Goal: Task Accomplishment & Management: Manage account settings

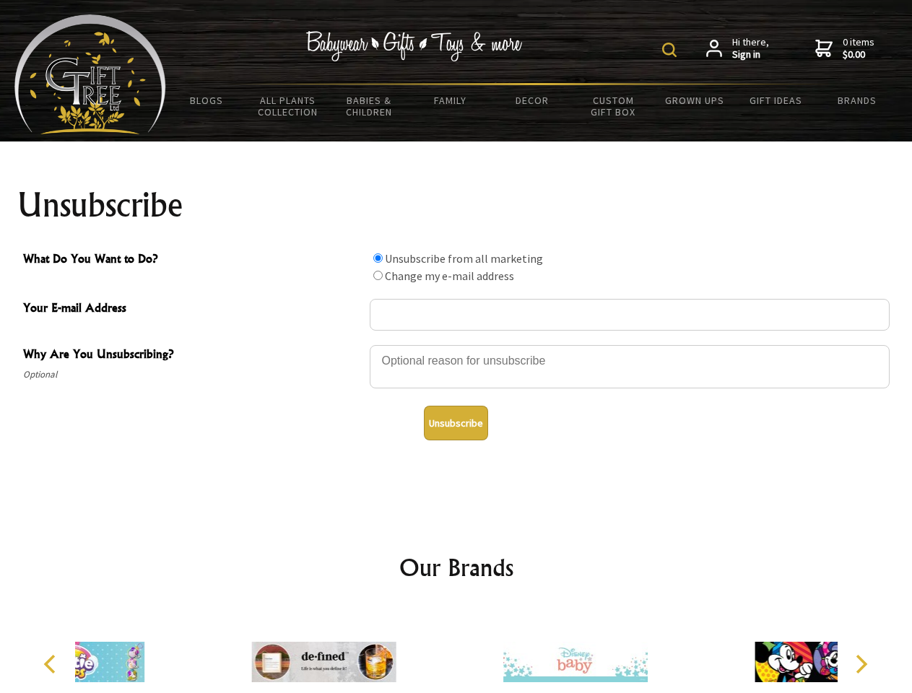
click at [671, 50] on img at bounding box center [669, 50] width 14 height 14
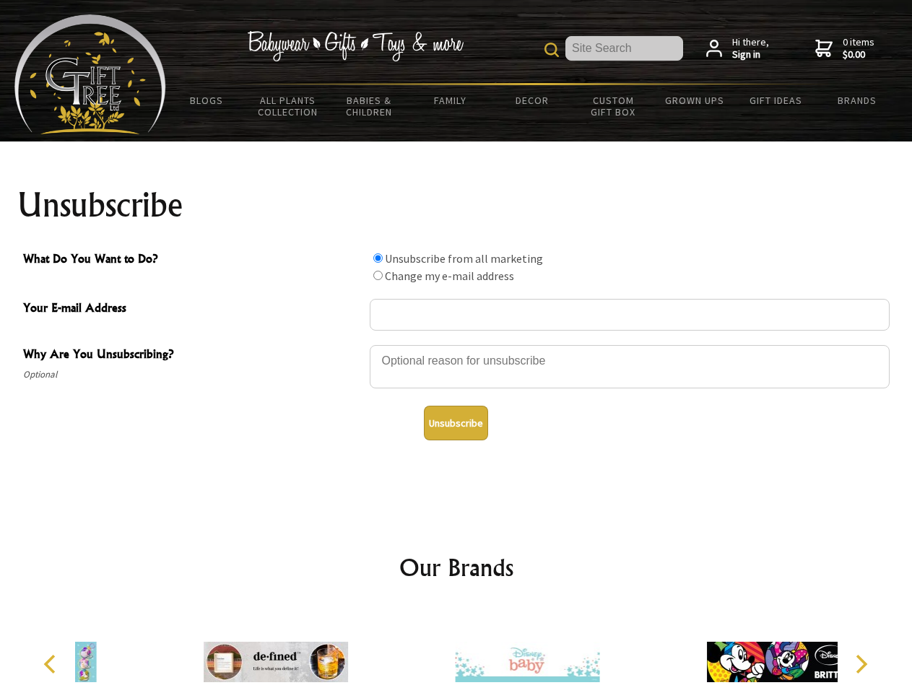
click at [456, 344] on div at bounding box center [630, 369] width 520 height 51
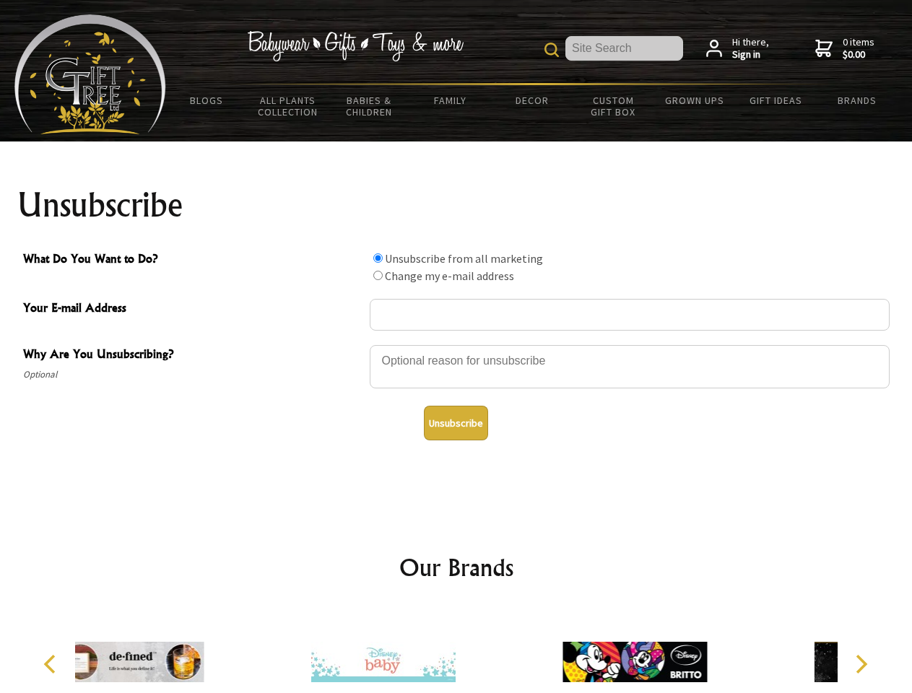
click at [377, 258] on input "What Do You Want to Do?" at bounding box center [377, 257] width 9 height 9
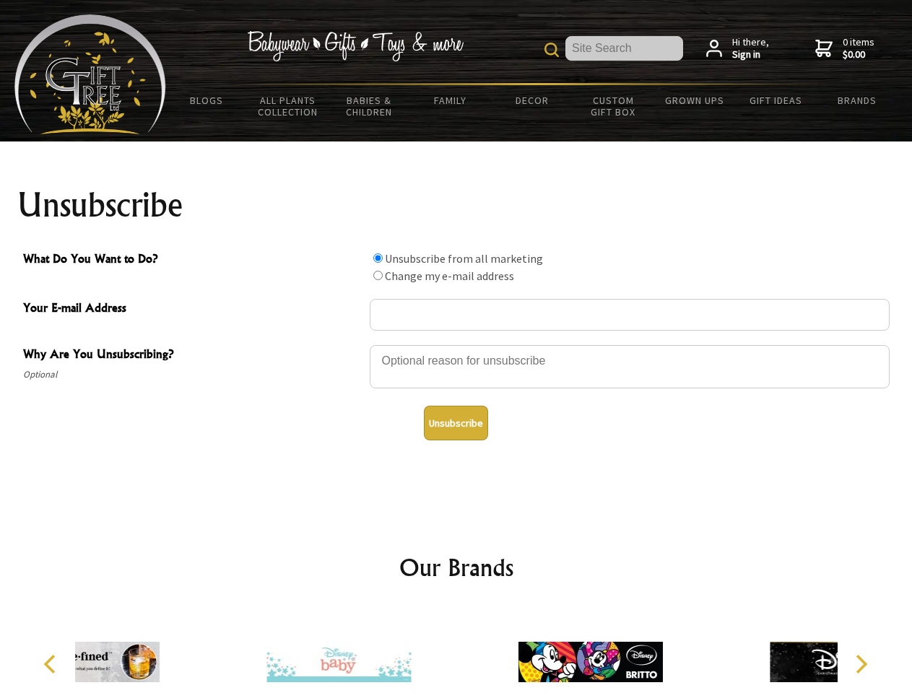
click at [377, 275] on input "What Do You Want to Do?" at bounding box center [377, 275] width 9 height 9
radio input "true"
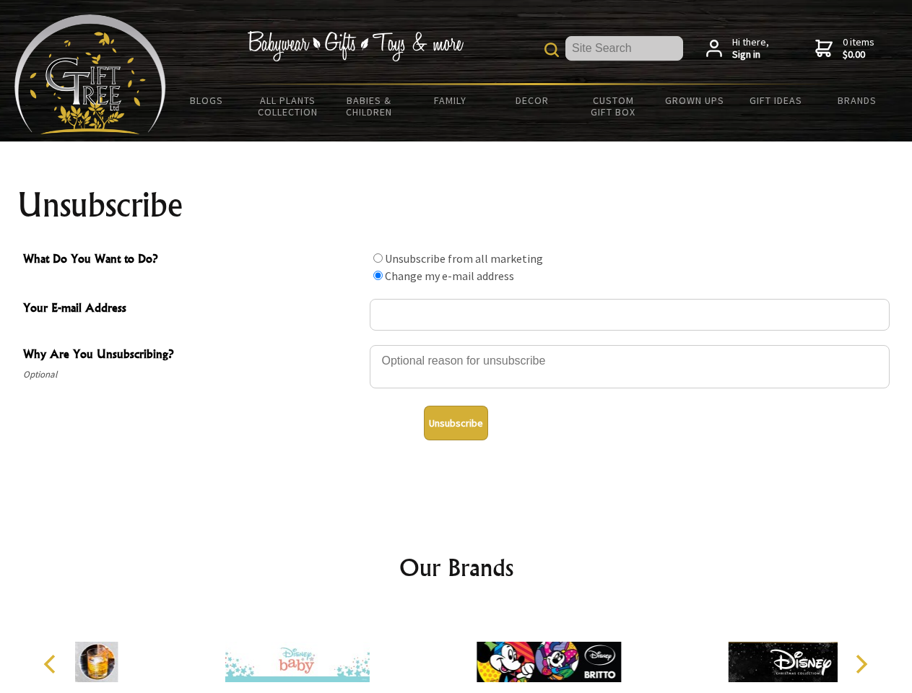
click at [455, 423] on button "Unsubscribe" at bounding box center [456, 423] width 64 height 35
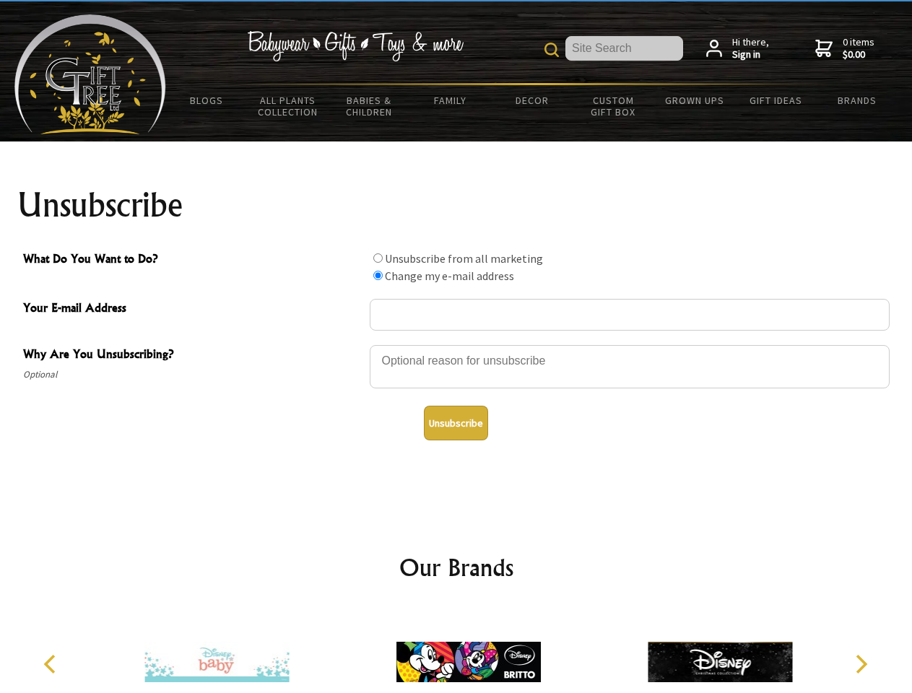
click at [456, 650] on img at bounding box center [468, 662] width 144 height 108
click at [52, 664] on icon "Previous" at bounding box center [51, 664] width 19 height 19
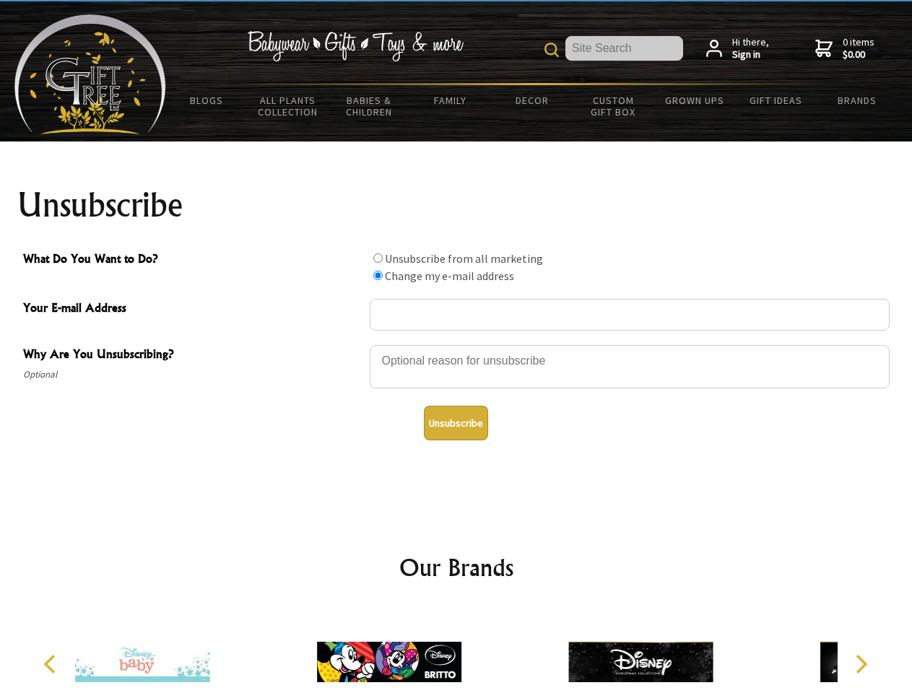
click at [860, 664] on icon "Next" at bounding box center [859, 664] width 19 height 19
